Goal: Information Seeking & Learning: Find specific fact

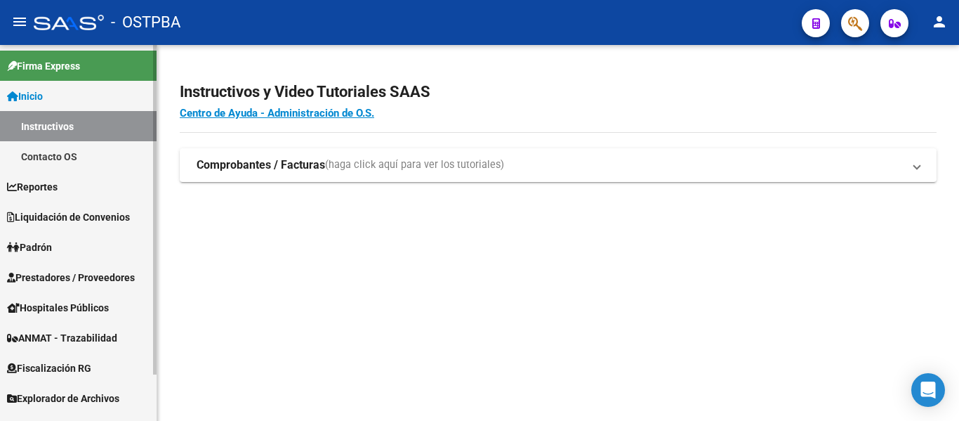
click at [61, 243] on link "Padrón" at bounding box center [78, 247] width 157 height 30
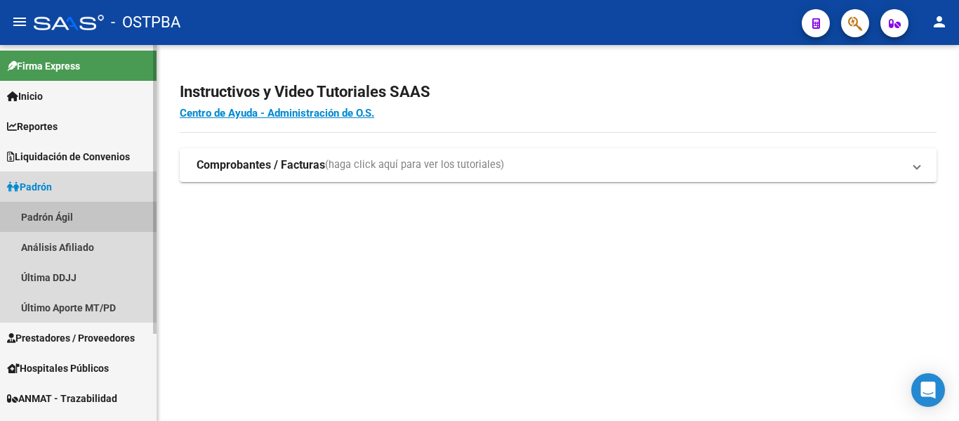
click at [47, 222] on link "Padrón Ágil" at bounding box center [78, 217] width 157 height 30
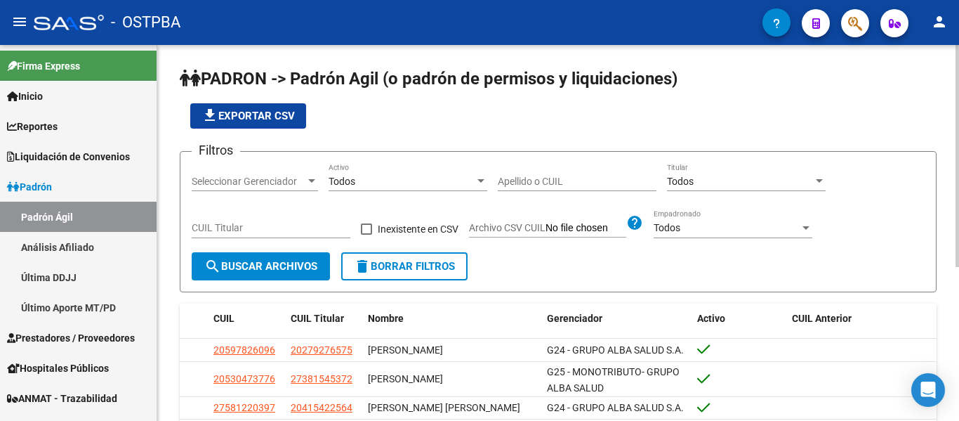
click at [560, 183] on input "Apellido o CUIL" at bounding box center [577, 182] width 159 height 12
paste input "27595580302"
click at [241, 266] on span "search Buscar Archivos" at bounding box center [260, 266] width 113 height 13
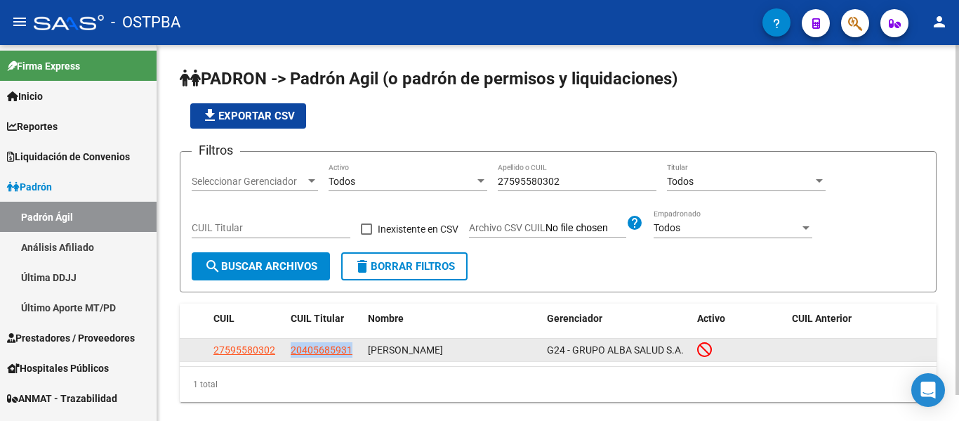
drag, startPoint x: 288, startPoint y: 351, endPoint x: 357, endPoint y: 353, distance: 68.9
click at [357, 353] on datatable-body-cell "20405685931" at bounding box center [323, 350] width 77 height 22
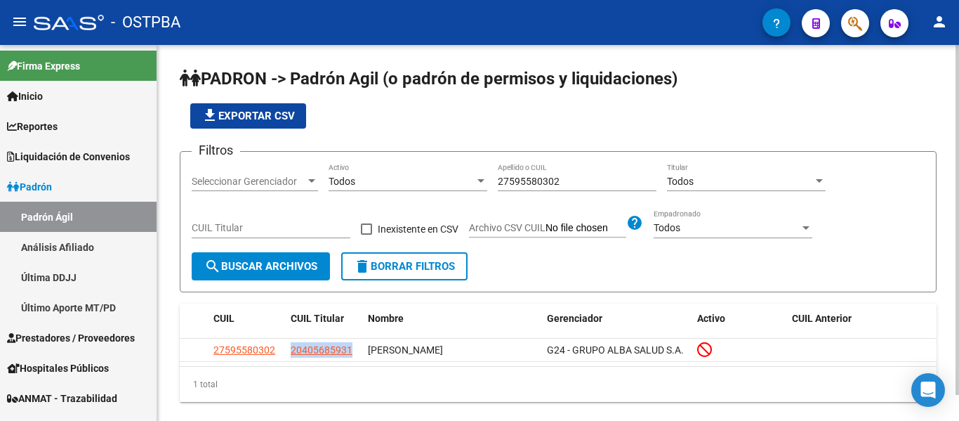
copy span "20405685931"
click at [551, 187] on input "27595580302" at bounding box center [577, 182] width 159 height 12
paste input "370202309"
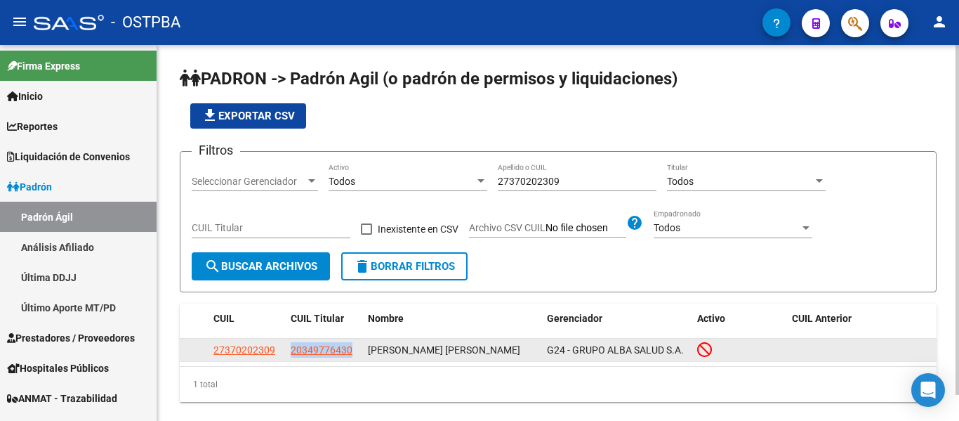
drag, startPoint x: 286, startPoint y: 355, endPoint x: 355, endPoint y: 352, distance: 68.9
click at [355, 352] on datatable-body-cell "20349776430" at bounding box center [323, 350] width 77 height 22
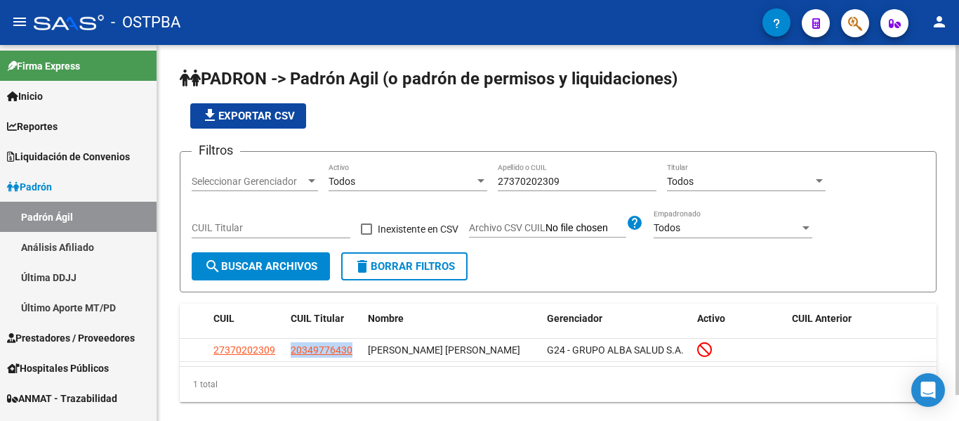
copy span "20349776430"
click at [611, 183] on input "27370202309" at bounding box center [577, 182] width 159 height 12
paste input "412371998"
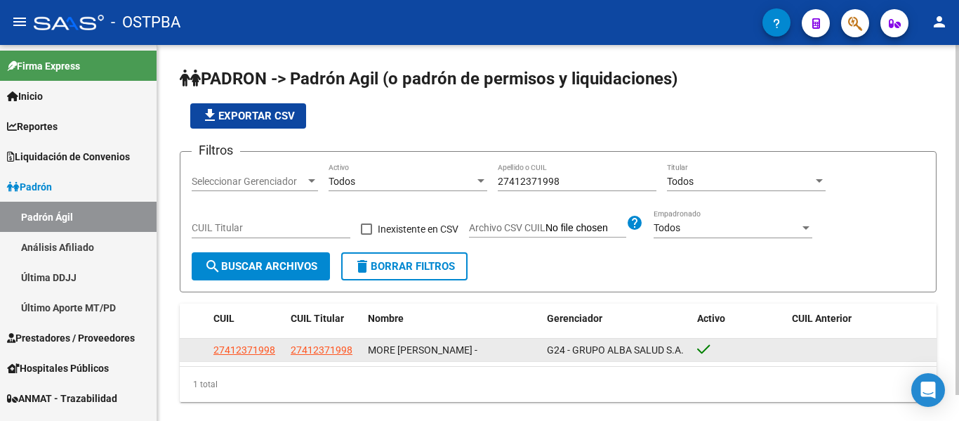
click at [287, 350] on div "27412371998 27412371998 MORE [PERSON_NAME] - G24 - GRUPO ALBA SALUD S.A." at bounding box center [558, 350] width 757 height 22
drag, startPoint x: 353, startPoint y: 354, endPoint x: 290, endPoint y: 358, distance: 62.7
click at [290, 358] on datatable-body-cell "27412371998" at bounding box center [323, 350] width 77 height 22
copy span "27412371998"
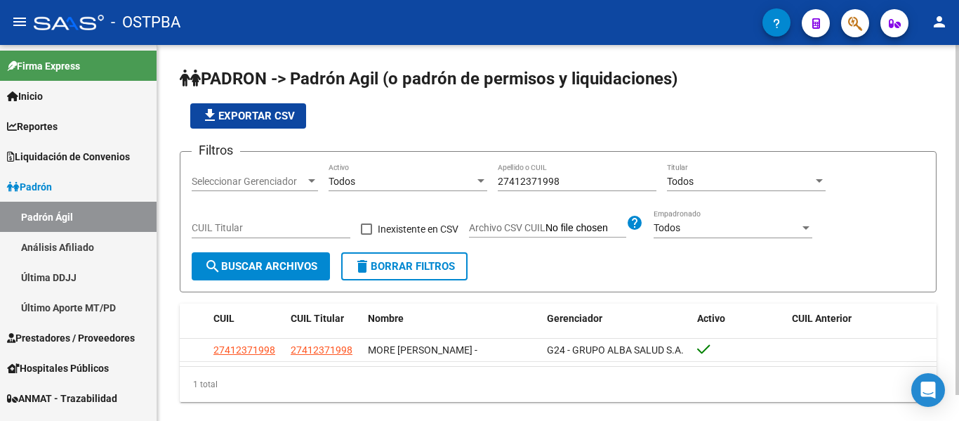
click at [574, 179] on input "27412371998" at bounding box center [577, 182] width 159 height 12
paste input "9131003"
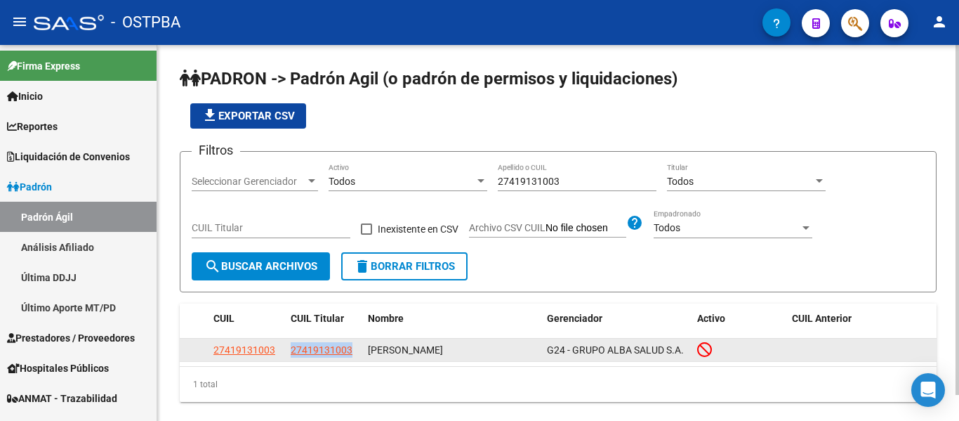
drag, startPoint x: 289, startPoint y: 350, endPoint x: 363, endPoint y: 346, distance: 74.5
click at [363, 346] on div "27419131003 27419131003 [PERSON_NAME] MILAGROS G24 - GRUPO ALBA SALUD S.A." at bounding box center [558, 350] width 757 height 22
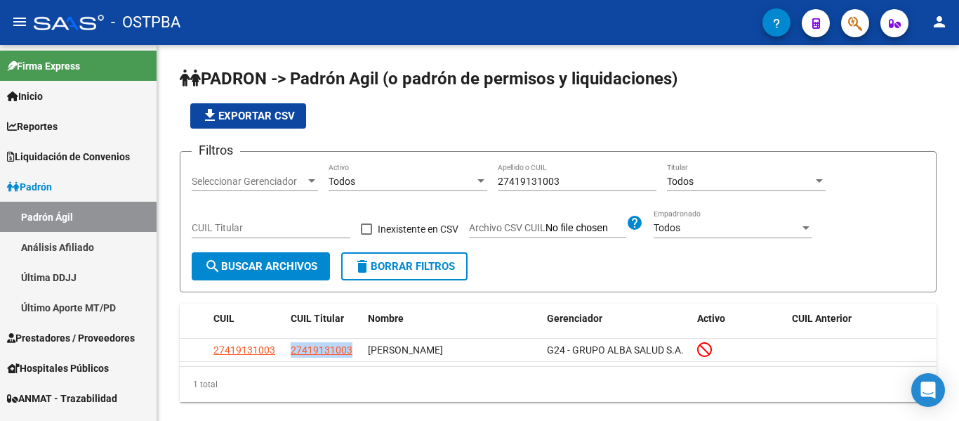
copy span "27419131003"
click at [501, 183] on input "27419131003" at bounding box center [577, 182] width 159 height 12
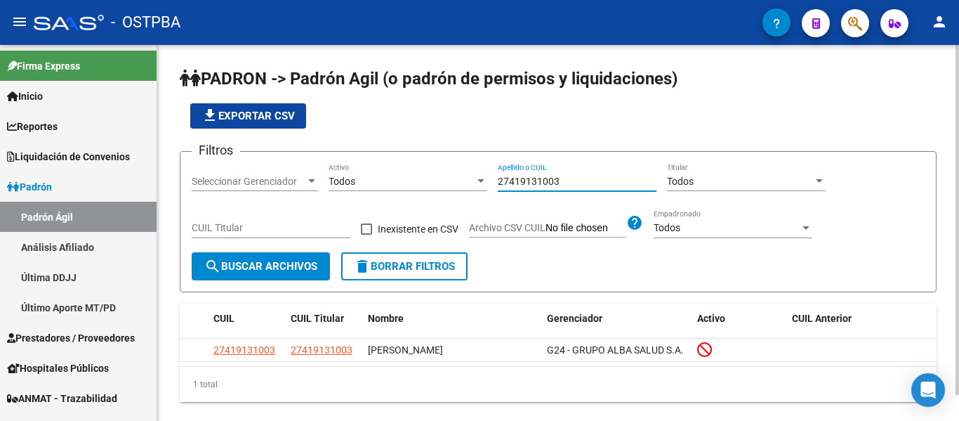
click at [501, 183] on input "27419131003" at bounding box center [577, 182] width 159 height 12
paste input "563972519"
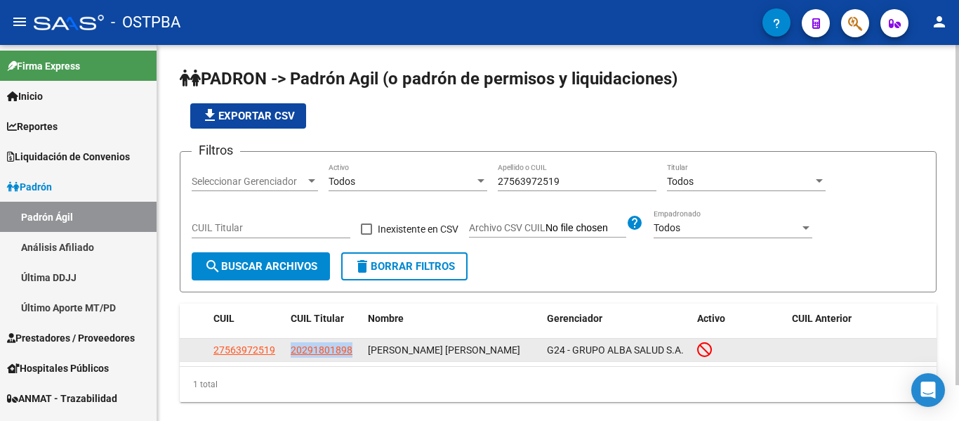
drag, startPoint x: 289, startPoint y: 353, endPoint x: 359, endPoint y: 366, distance: 70.7
click at [358, 360] on datatable-body-cell "20291801898" at bounding box center [323, 350] width 77 height 22
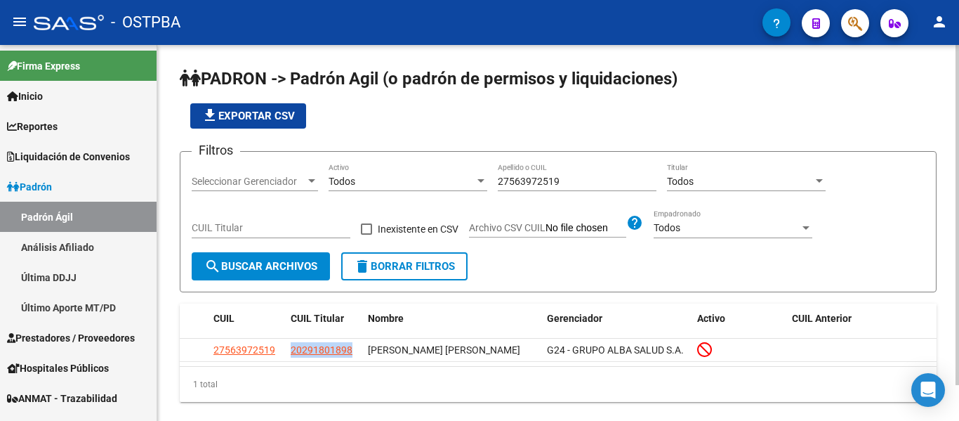
copy span "20291801898"
click at [520, 176] on input "27563972519" at bounding box center [577, 182] width 159 height 12
paste input "75539888"
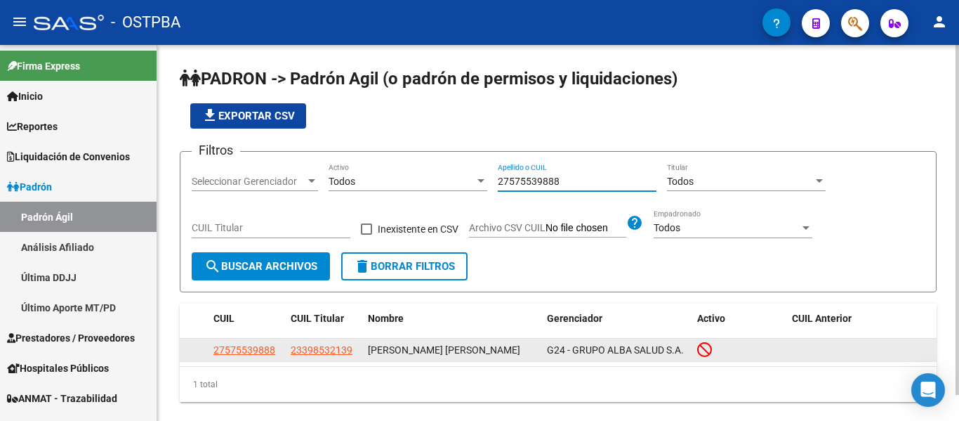
type input "27575539888"
drag, startPoint x: 291, startPoint y: 355, endPoint x: 282, endPoint y: 353, distance: 8.7
click at [282, 353] on div "27575539888 23398532139 [PERSON_NAME] [PERSON_NAME] G24 - GRUPO ALBA SALUD S.A." at bounding box center [558, 350] width 757 height 22
drag, startPoint x: 358, startPoint y: 351, endPoint x: 287, endPoint y: 353, distance: 70.3
click at [287, 353] on datatable-body-cell "23398532139" at bounding box center [323, 350] width 77 height 22
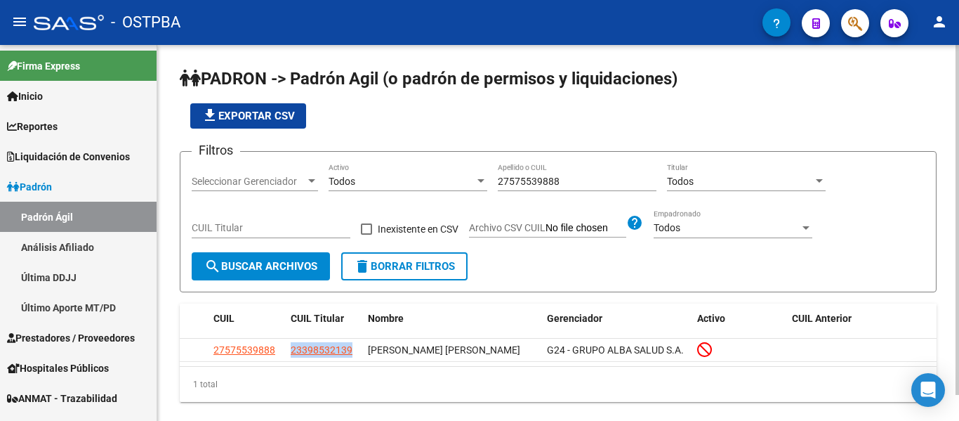
copy span "23398532139"
